Goal: Transaction & Acquisition: Purchase product/service

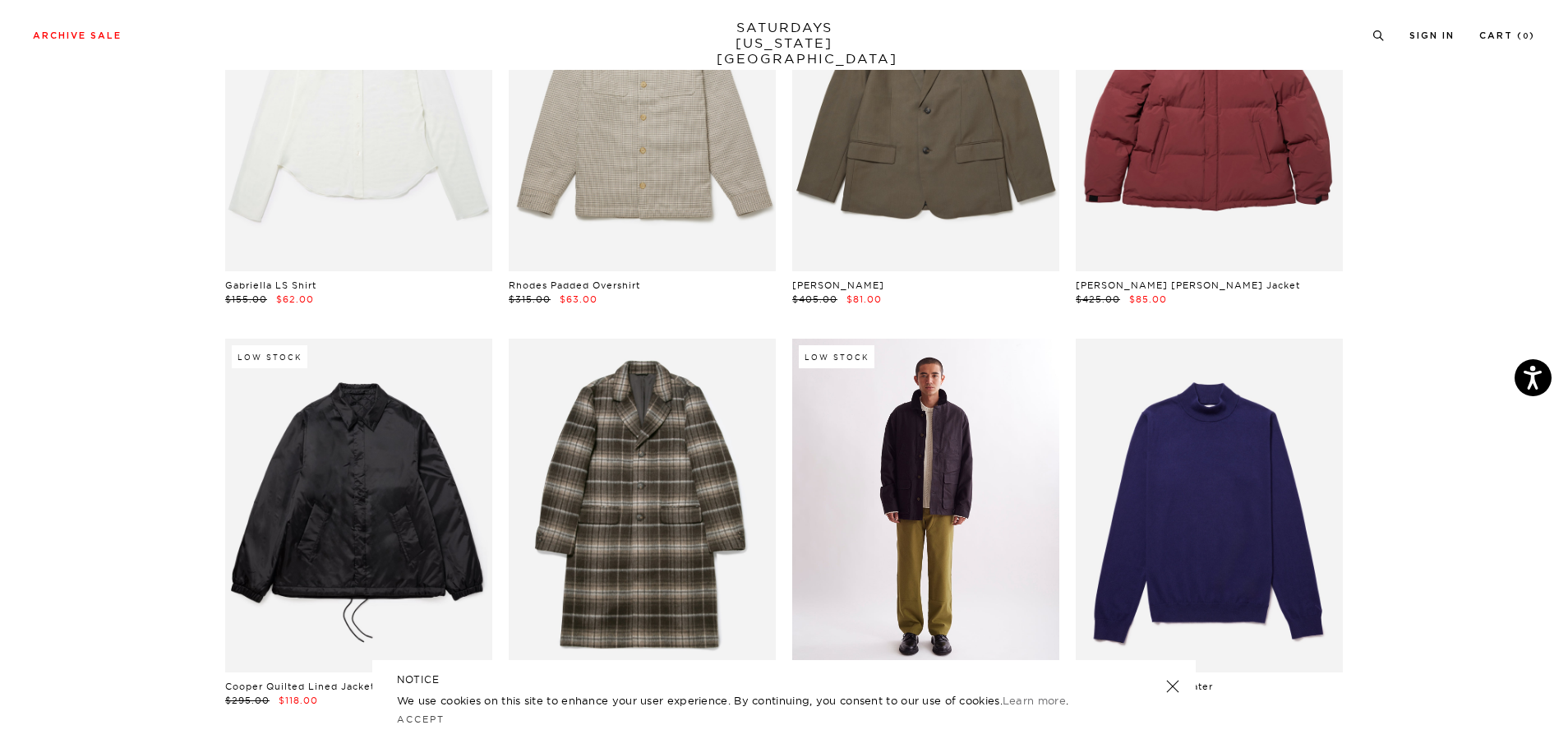
scroll to position [12824, 0]
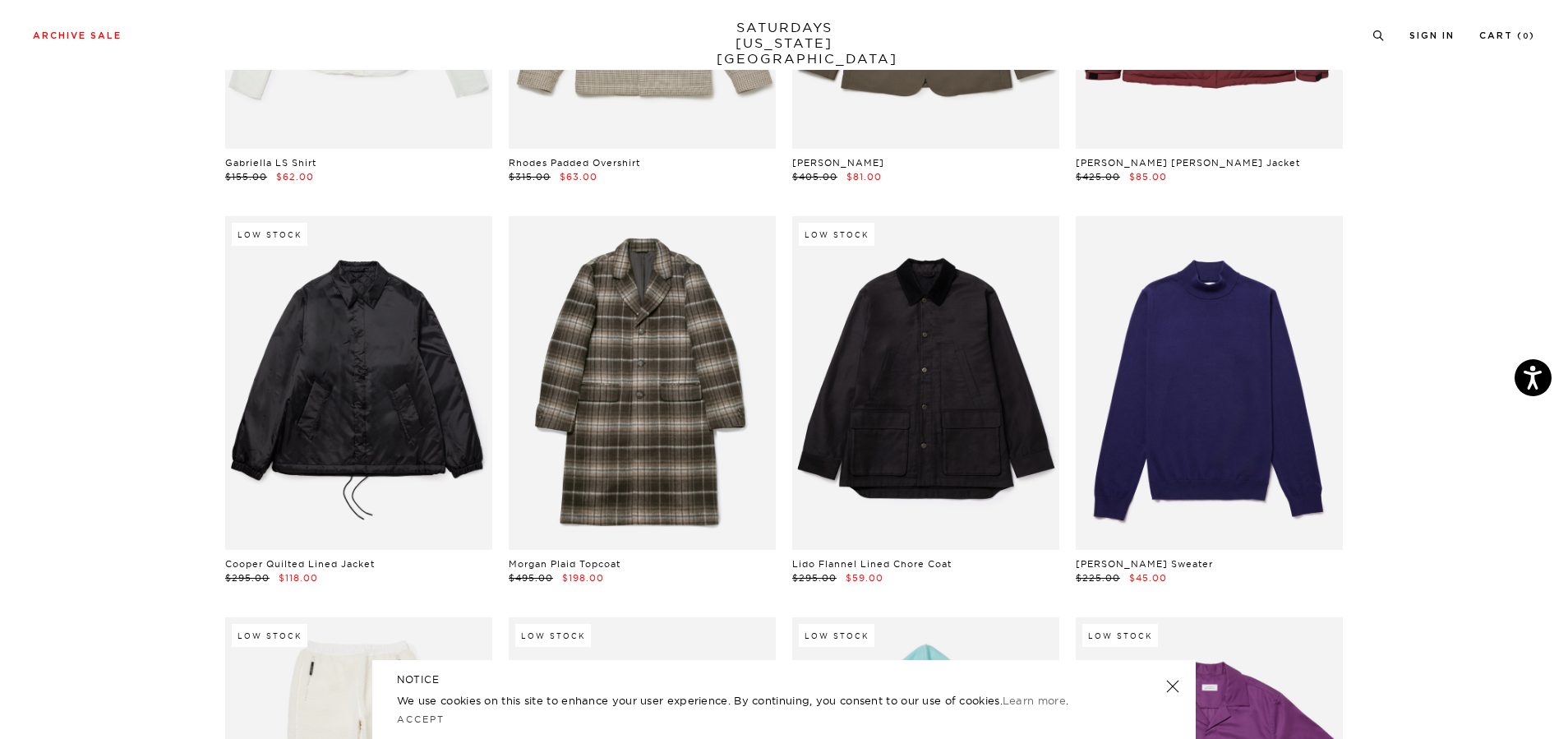
drag, startPoint x: 685, startPoint y: 393, endPoint x: 1435, endPoint y: 375, distance: 750.2
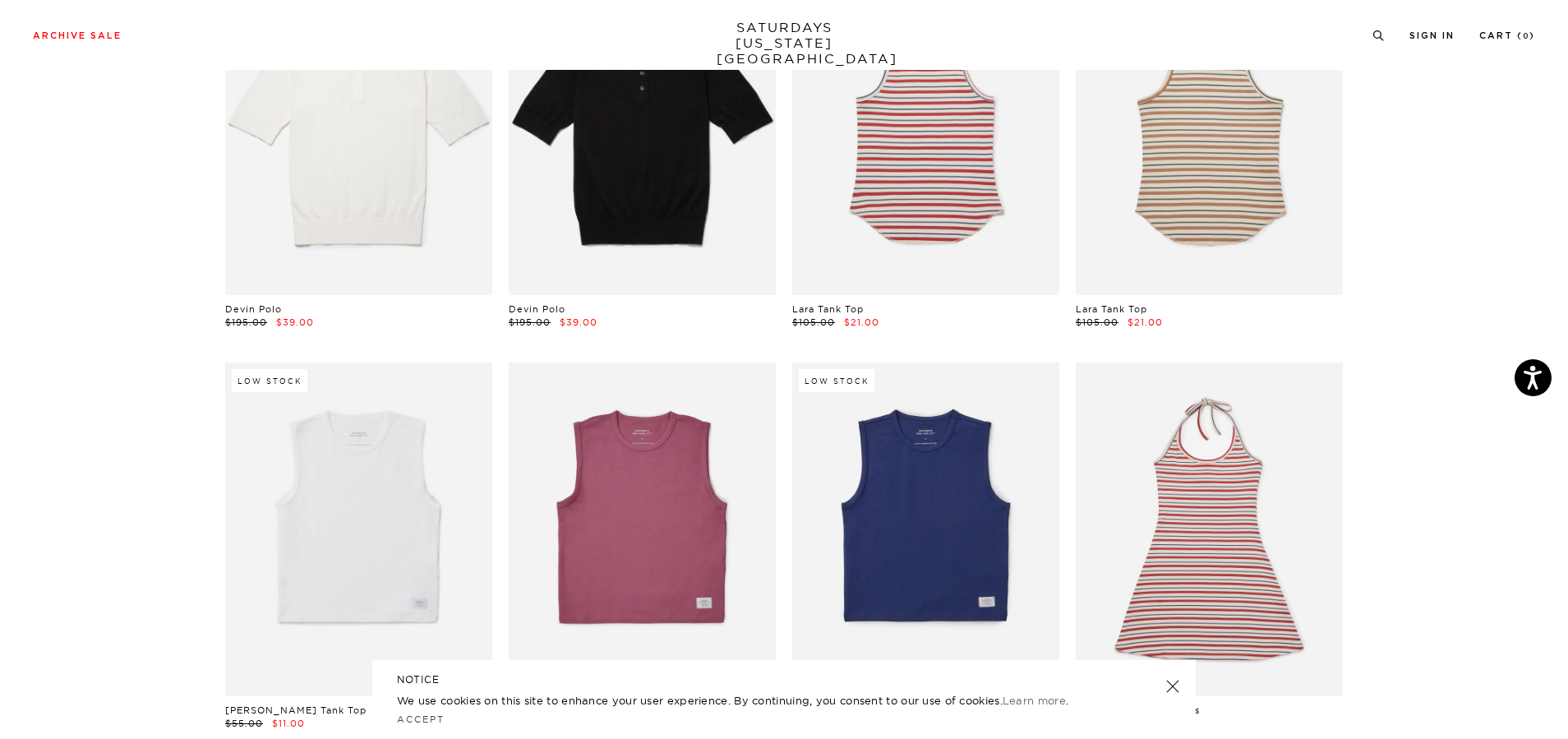
scroll to position [17017, 0]
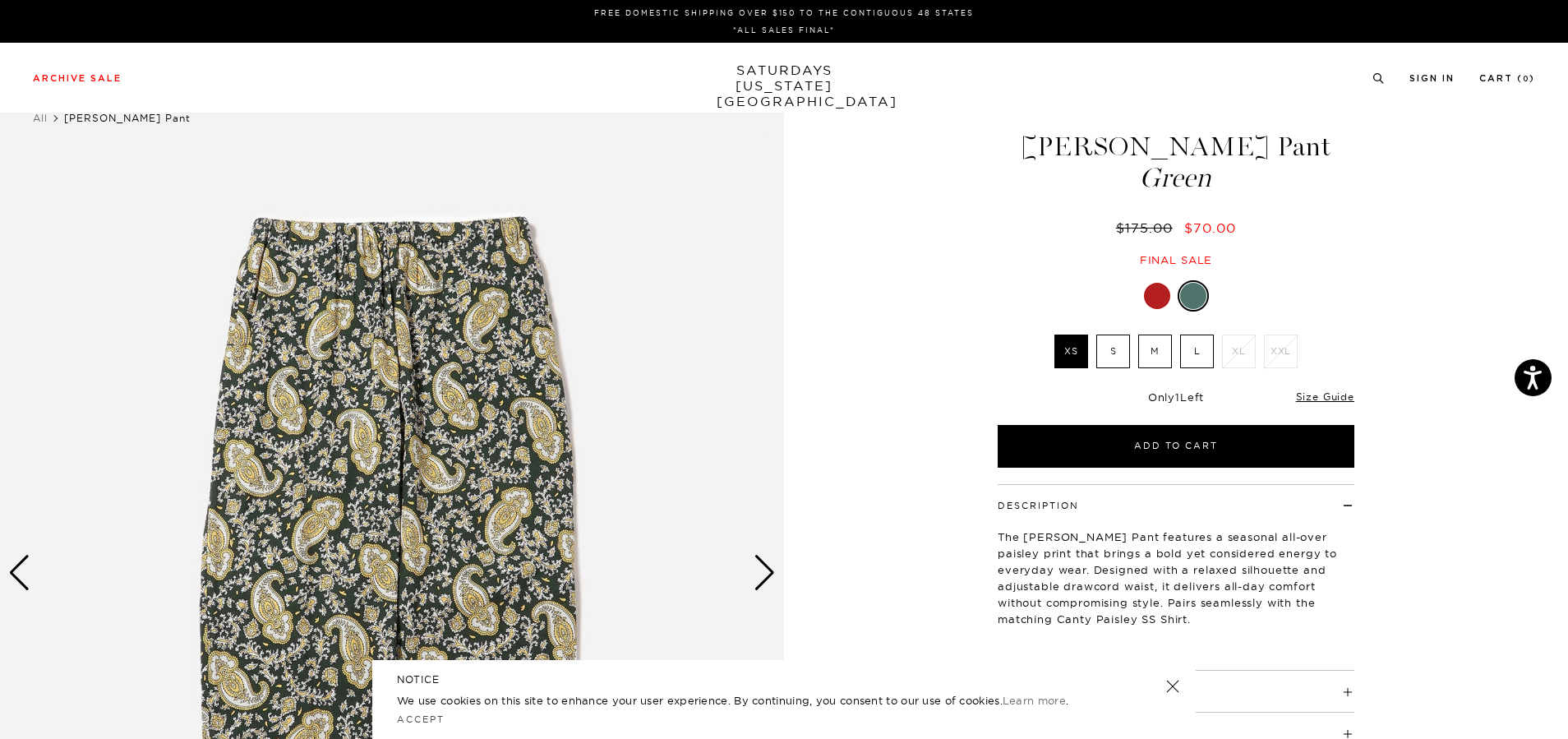
click at [1156, 293] on div at bounding box center [1157, 295] width 26 height 26
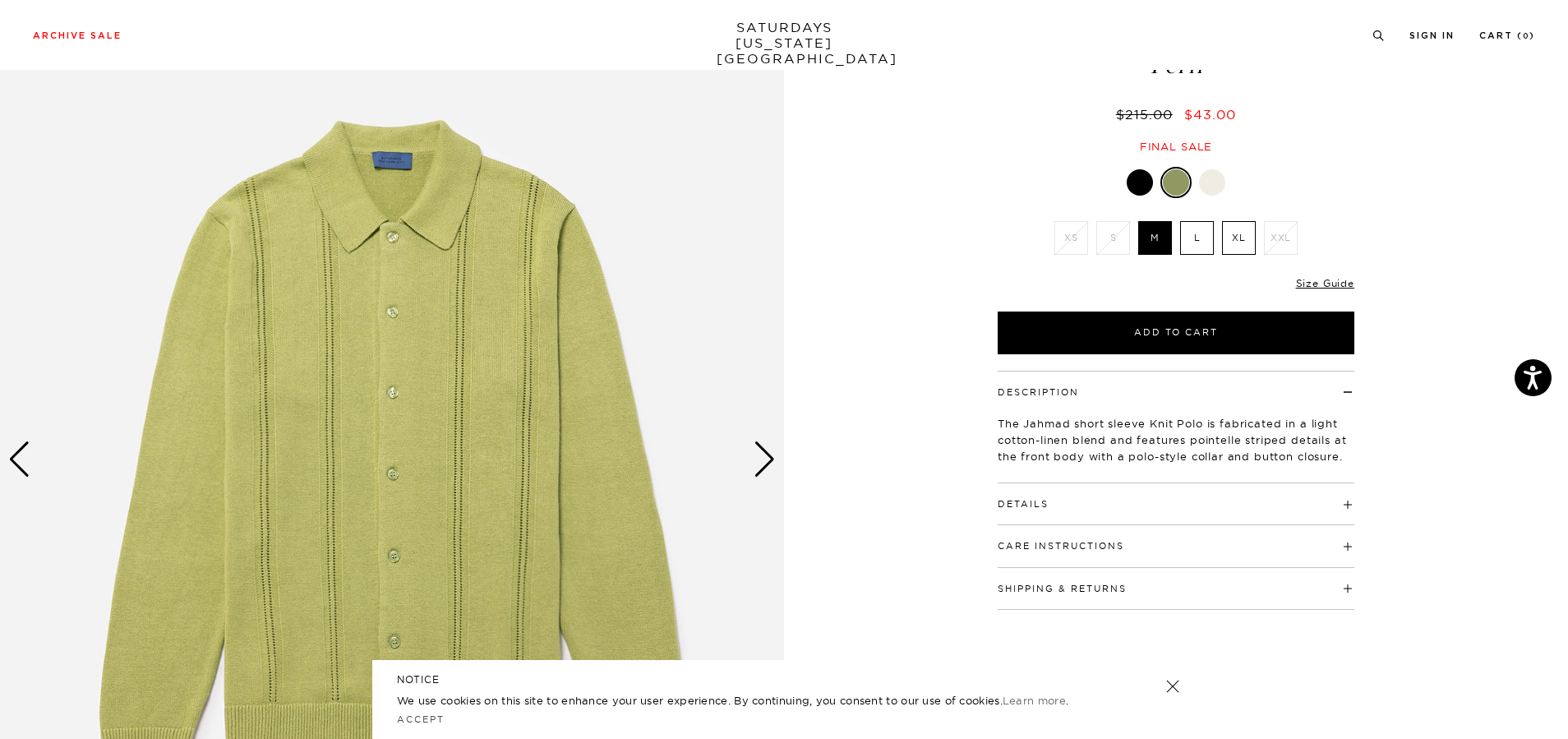
scroll to position [164, 0]
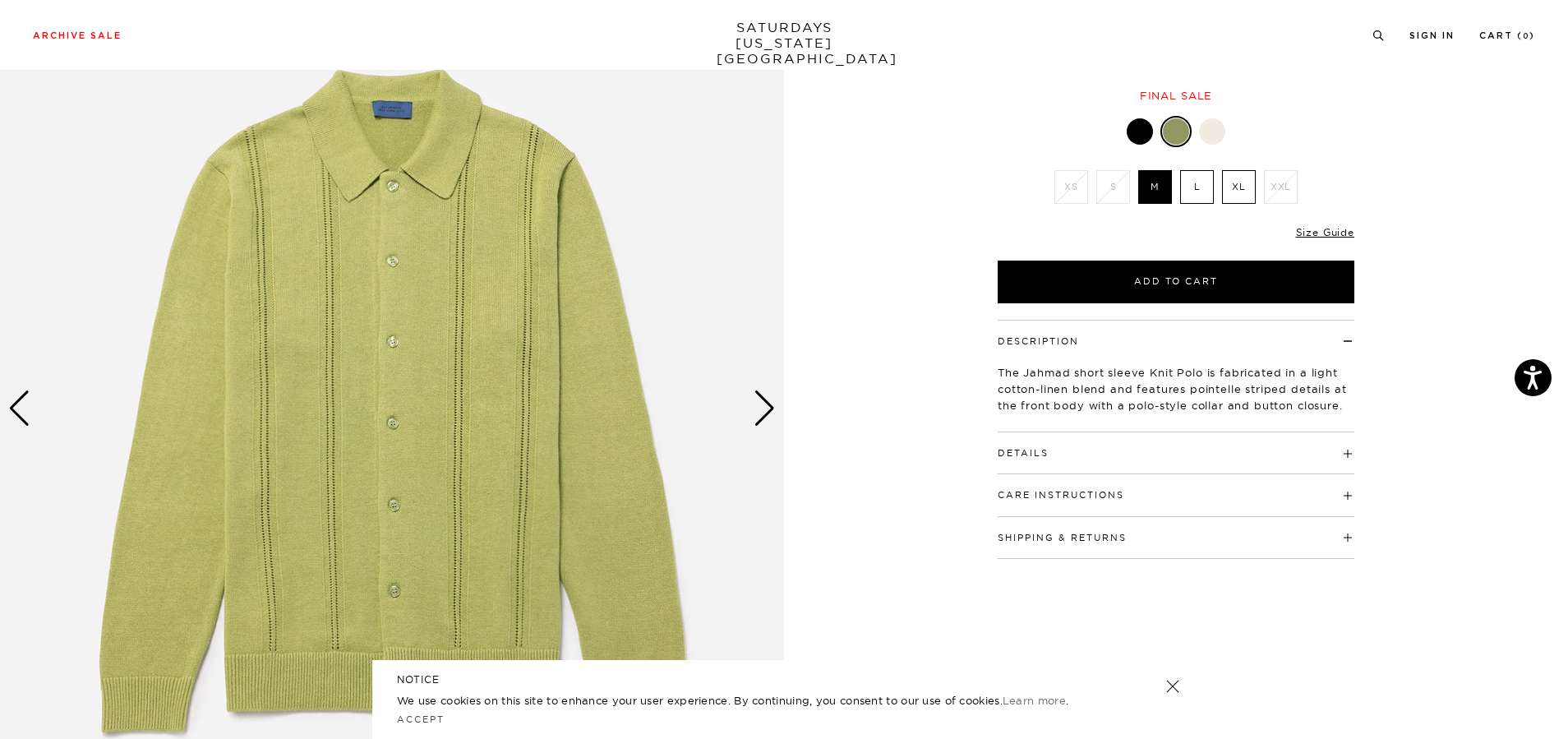
click at [769, 410] on div "Next slide" at bounding box center [764, 409] width 22 height 36
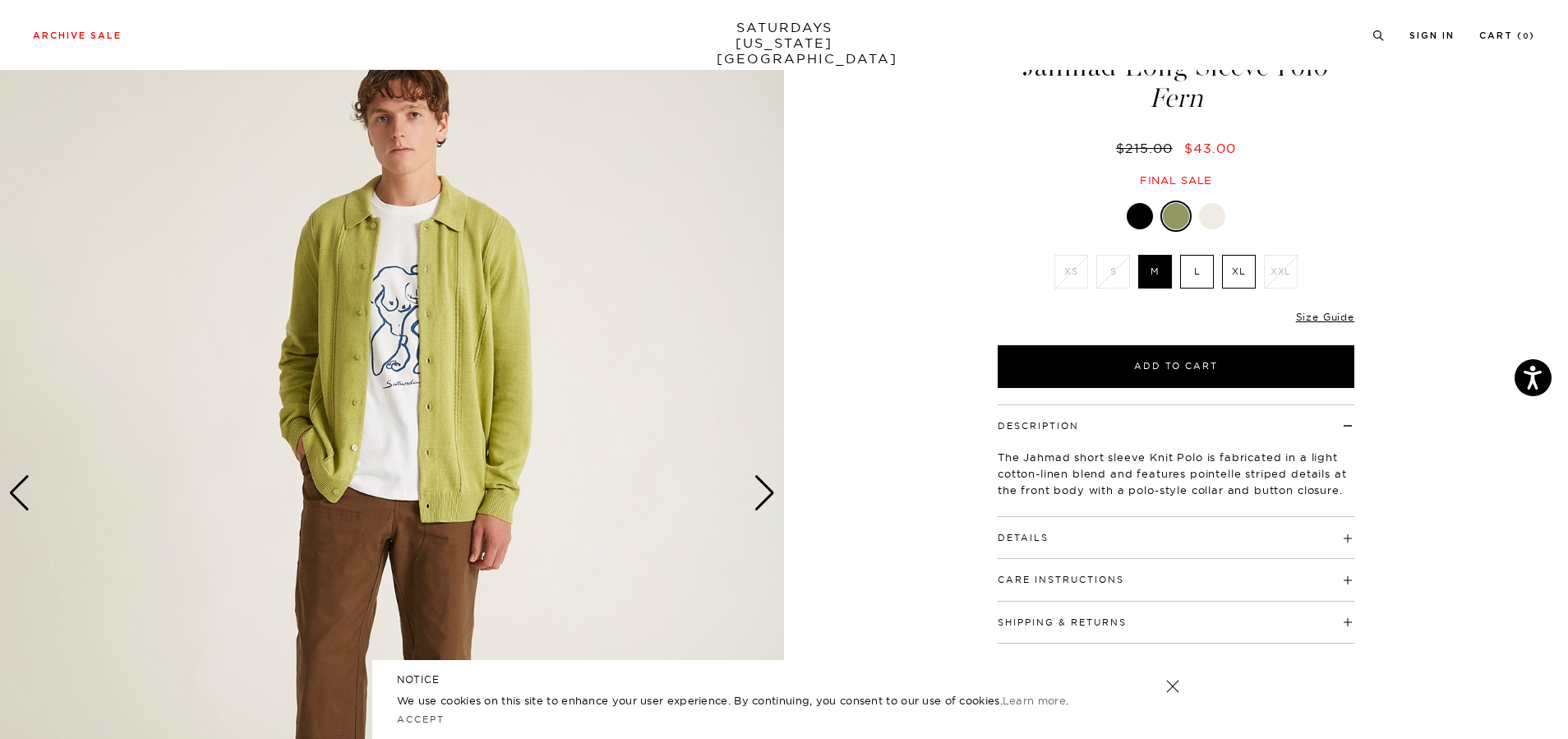
scroll to position [0, 0]
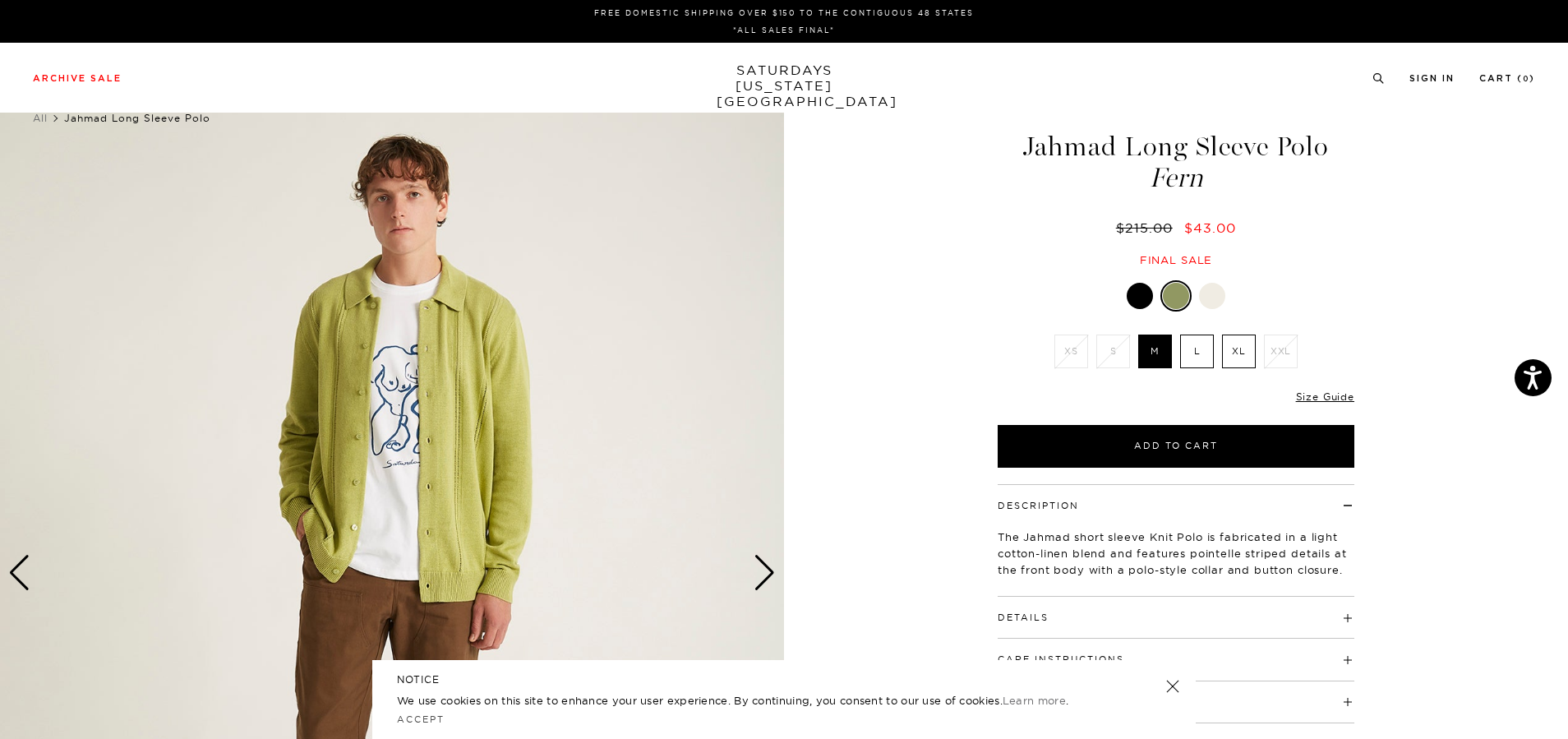
click at [1142, 280] on div at bounding box center [1176, 295] width 357 height 32
click at [1142, 296] on div at bounding box center [1140, 295] width 26 height 26
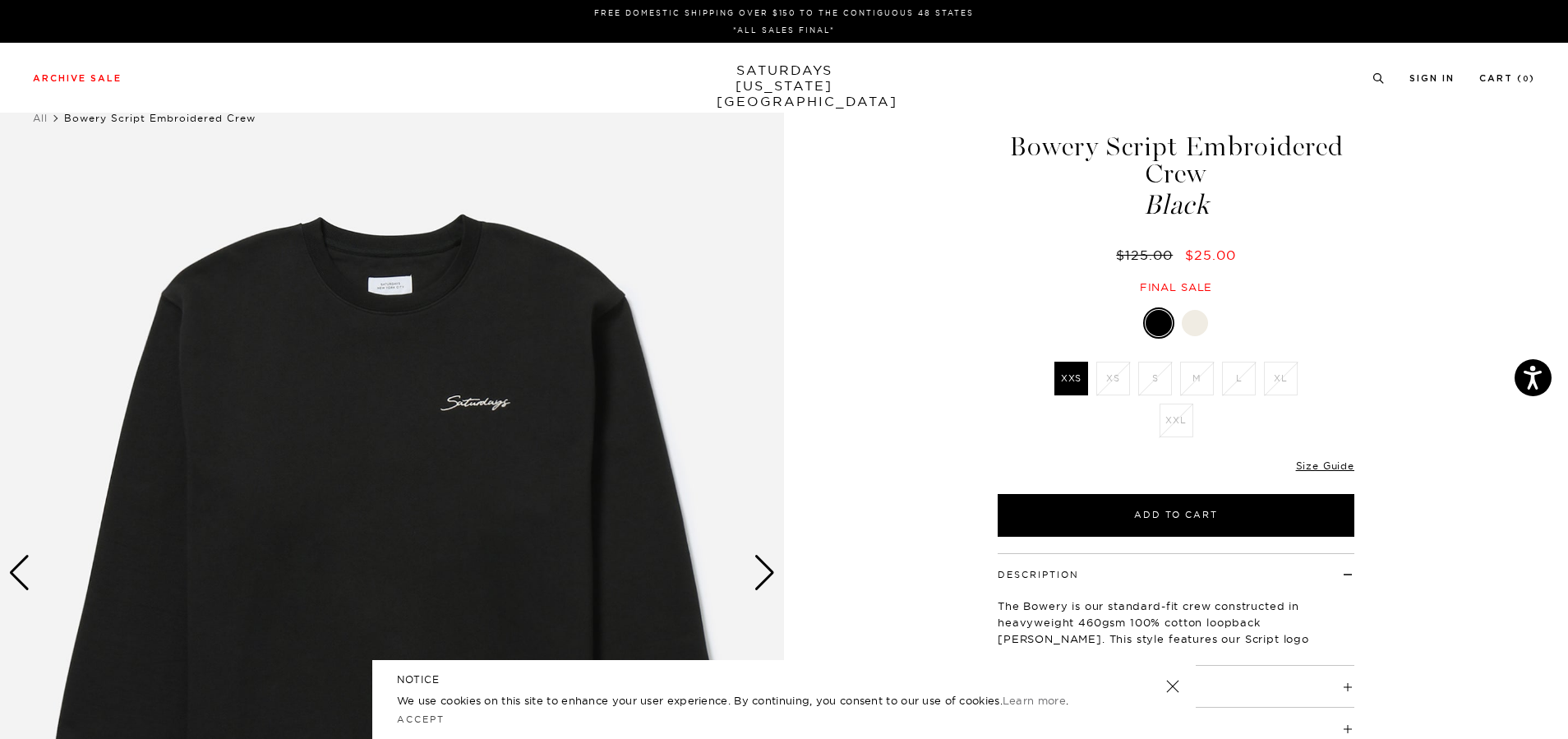
click at [758, 579] on div "Next slide" at bounding box center [764, 573] width 22 height 36
click at [1191, 323] on div at bounding box center [1195, 323] width 26 height 26
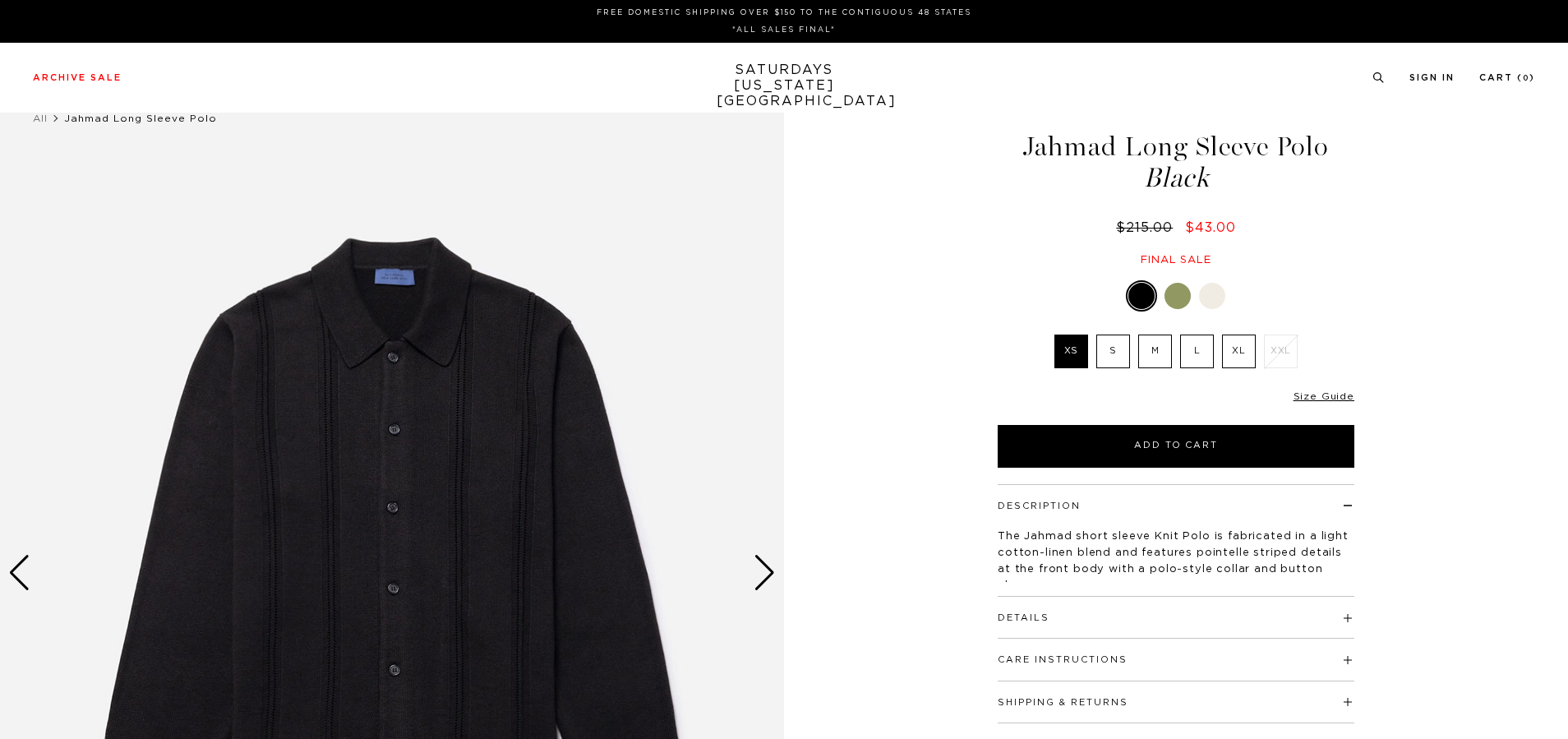
click at [751, 584] on img at bounding box center [392, 574] width 784 height 981
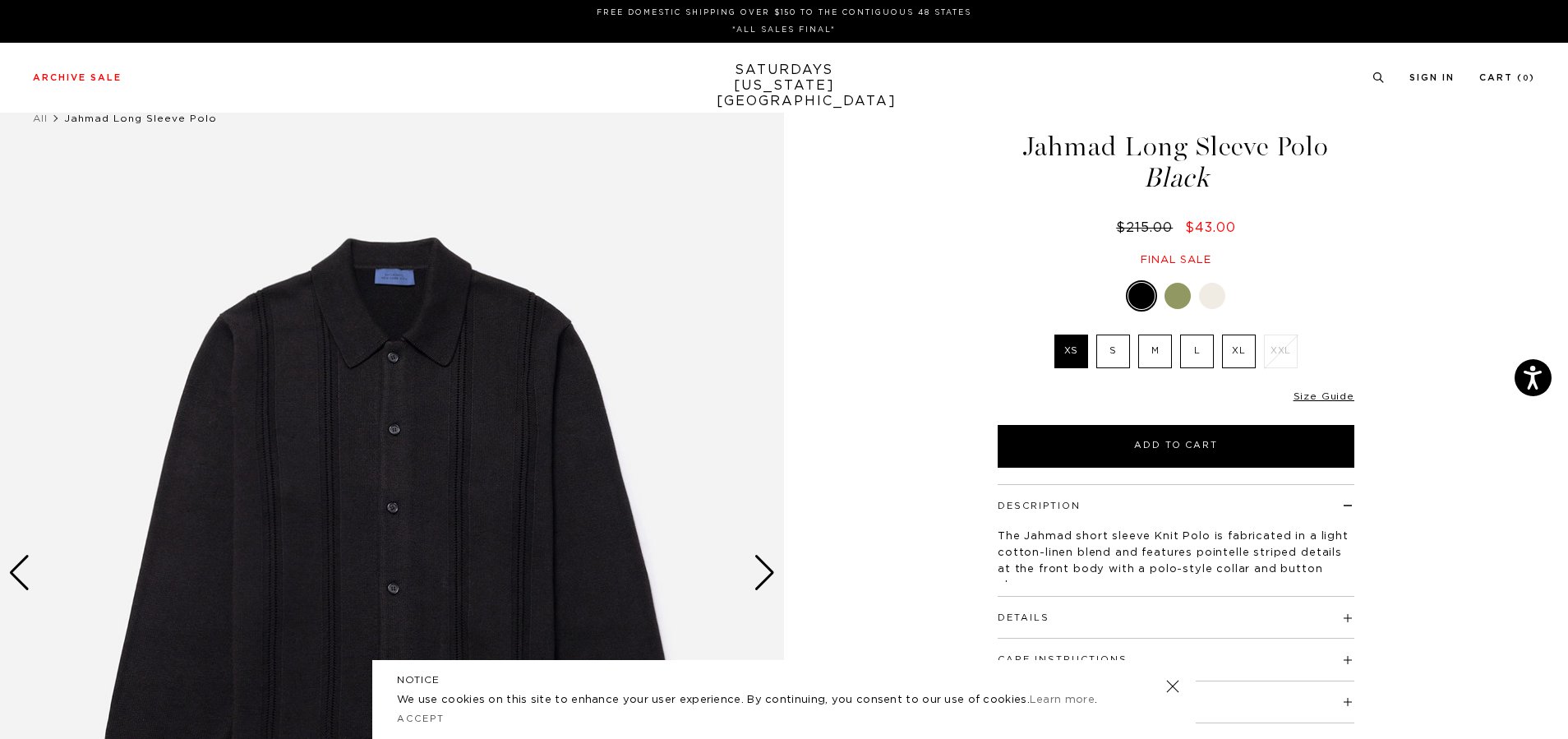
click at [772, 579] on div "Next slide" at bounding box center [764, 573] width 22 height 36
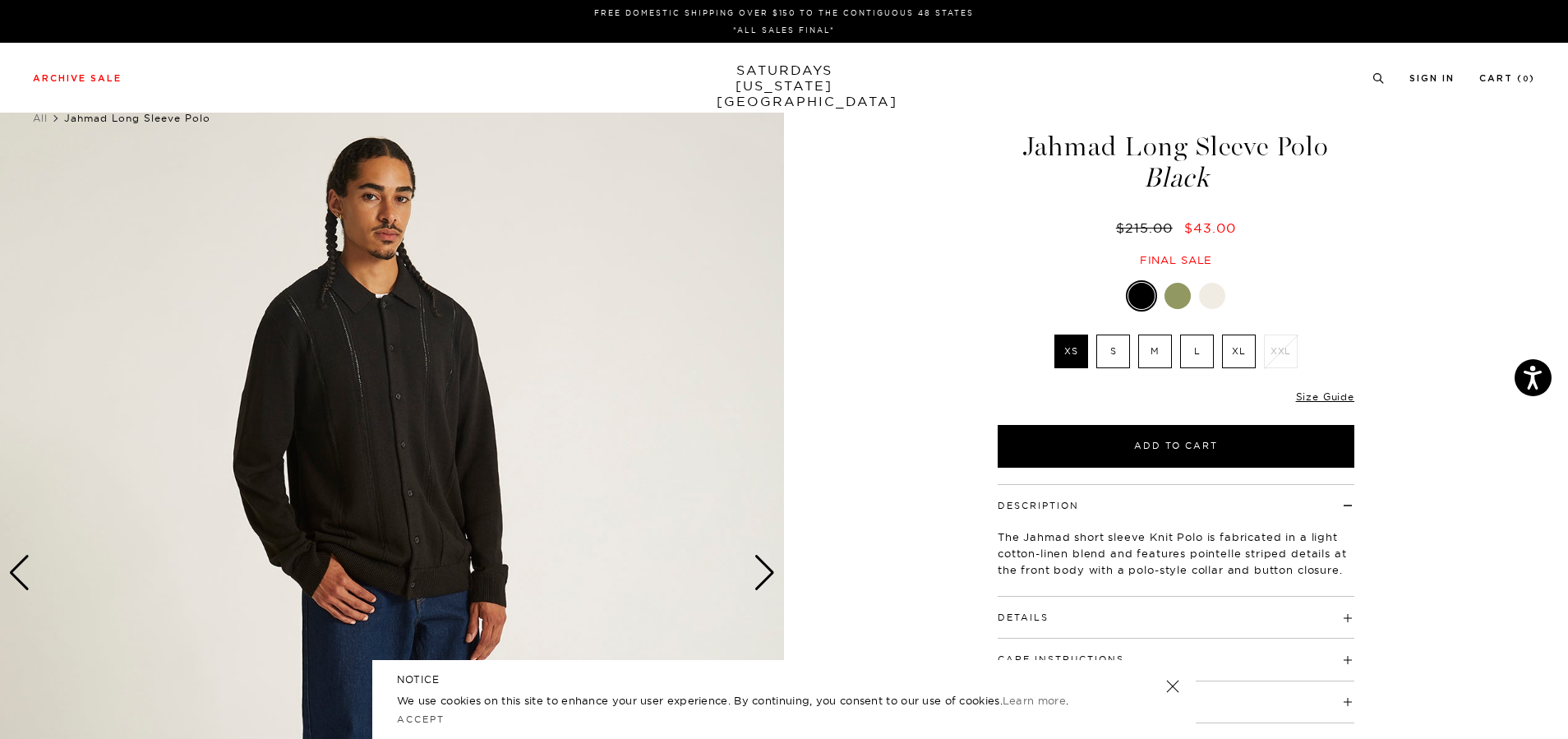
click at [1215, 297] on div at bounding box center [1212, 295] width 26 height 26
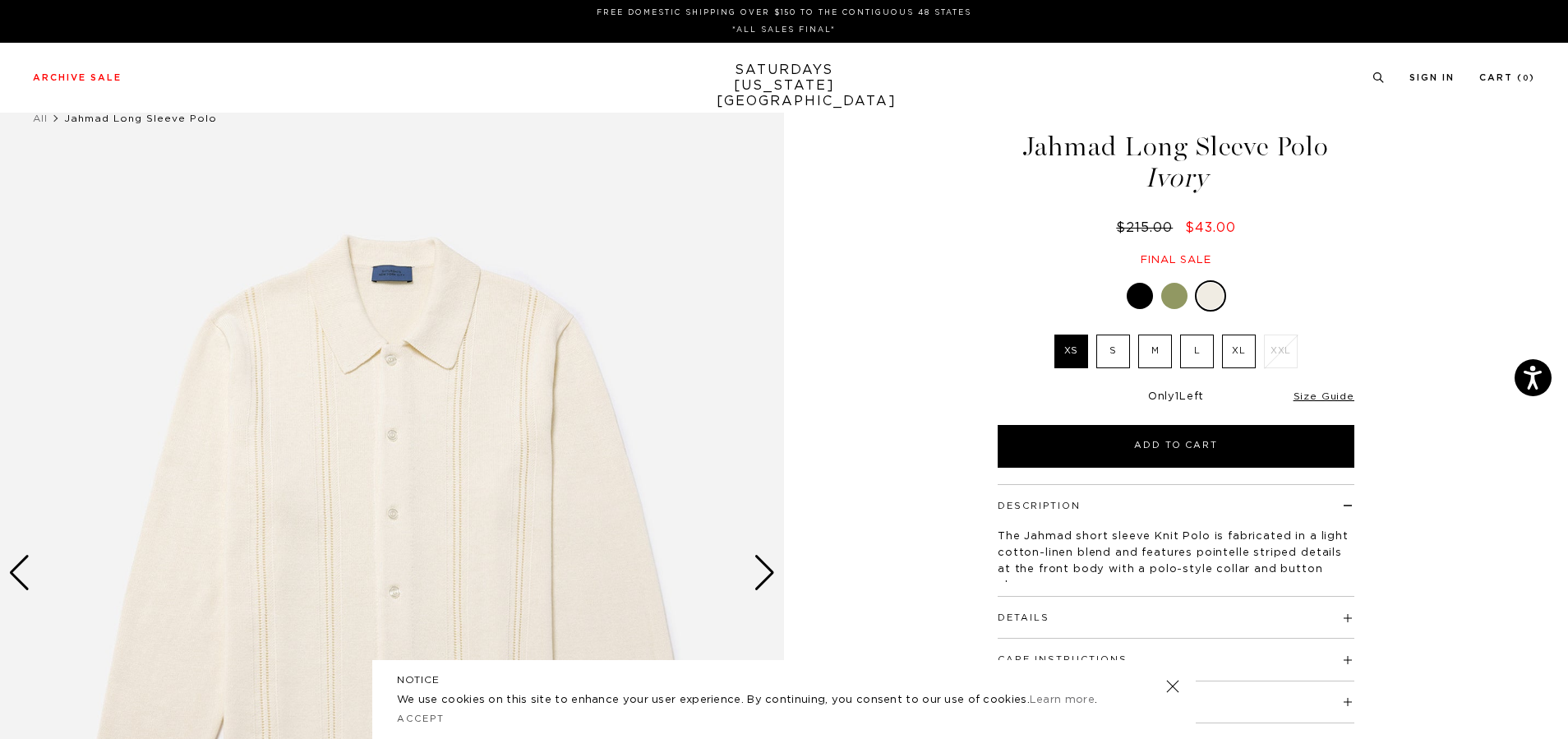
click at [772, 575] on div "Next slide" at bounding box center [764, 573] width 22 height 36
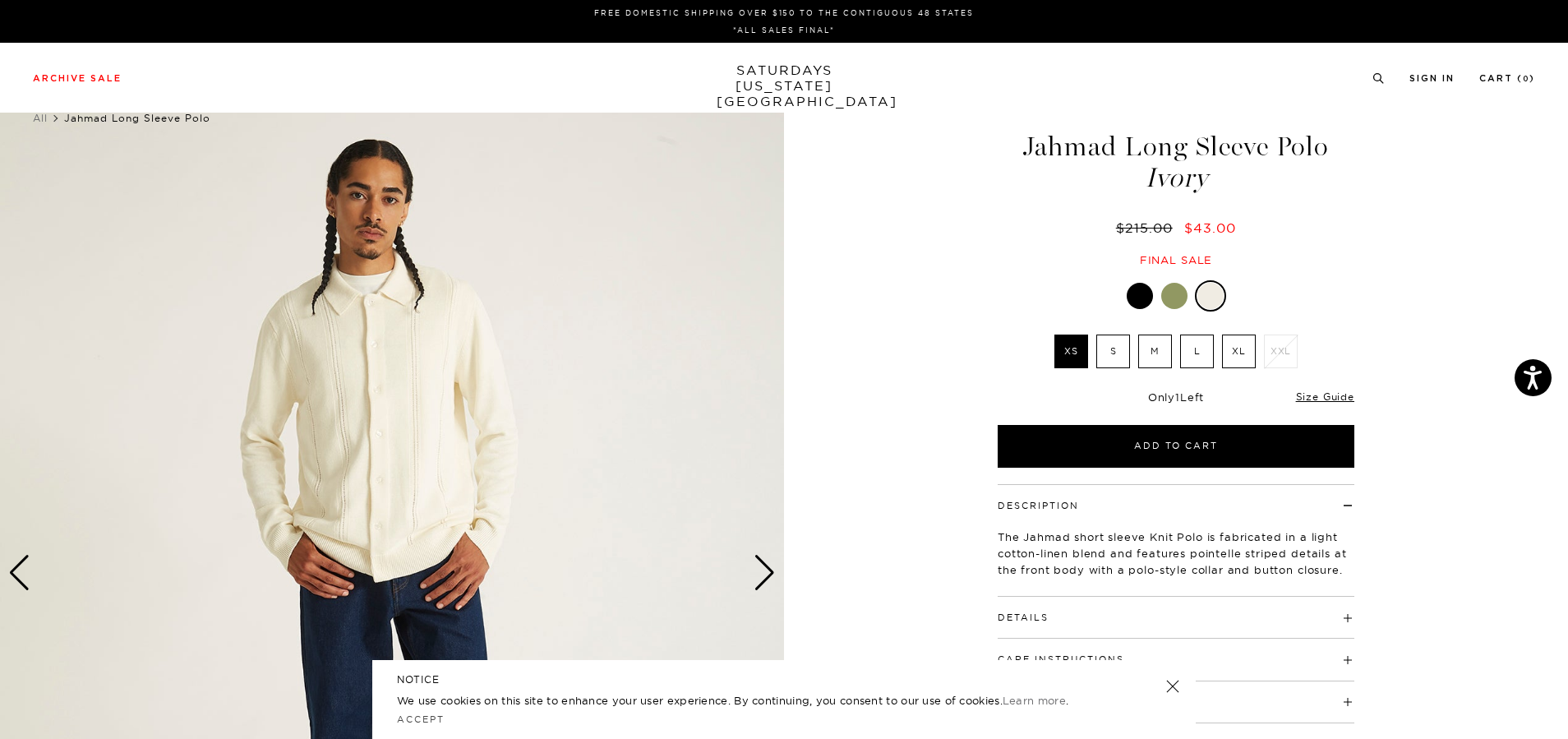
click at [772, 575] on div "Next slide" at bounding box center [764, 573] width 22 height 36
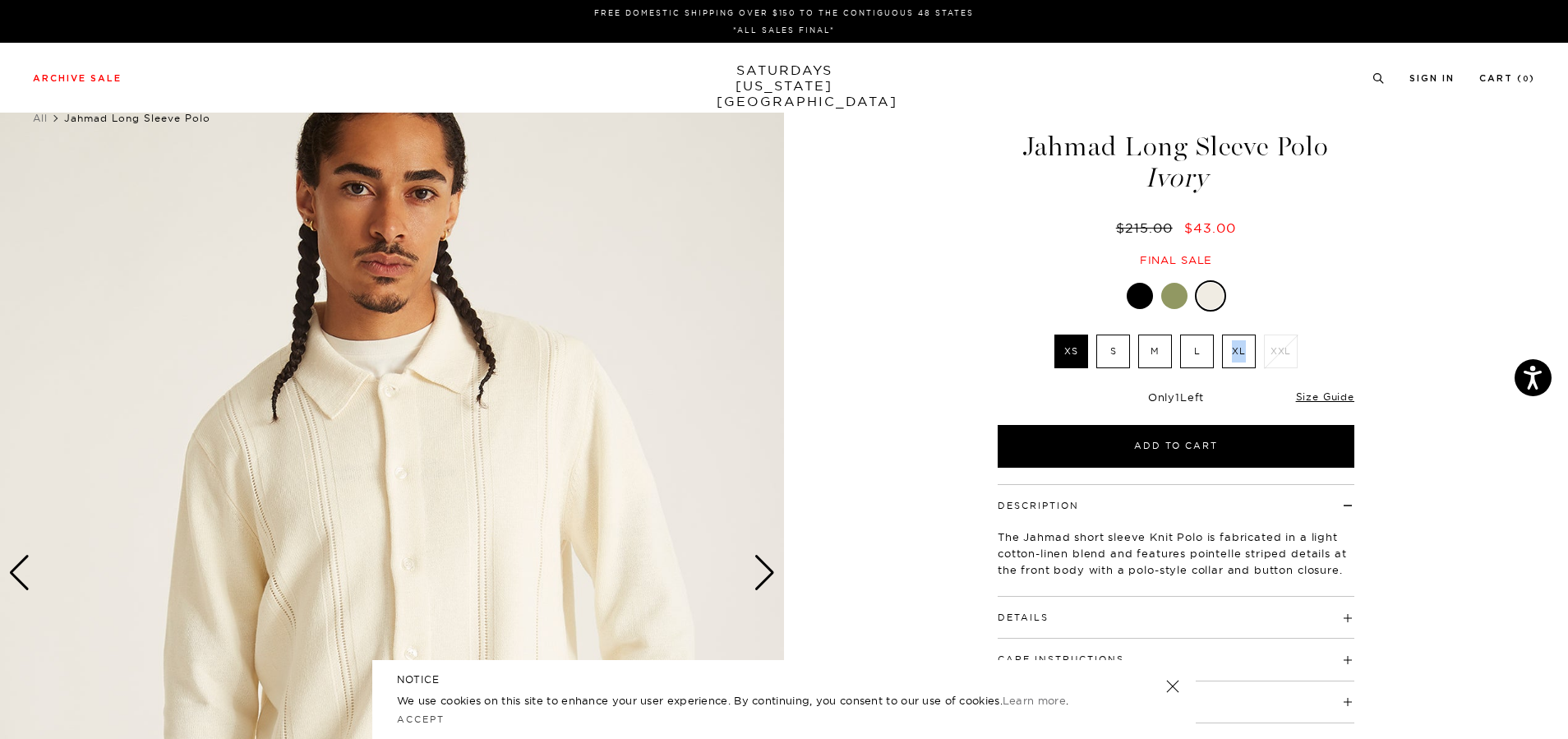
click at [1245, 352] on label "XL" at bounding box center [1239, 352] width 34 height 34
click at [1439, 288] on div "3 / 6" at bounding box center [784, 574] width 1568 height 981
click at [1231, 353] on label "XL" at bounding box center [1239, 352] width 34 height 34
click at [0, 0] on input "XL" at bounding box center [0, 0] width 0 height 0
